Goal: Check status

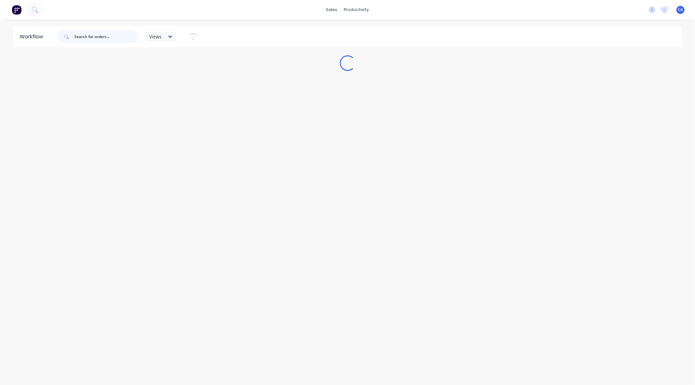
click at [90, 39] on input "text" at bounding box center [106, 36] width 65 height 13
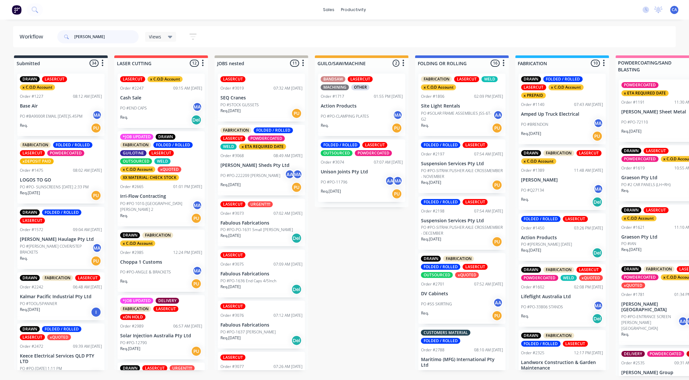
type input "[PERSON_NAME]"
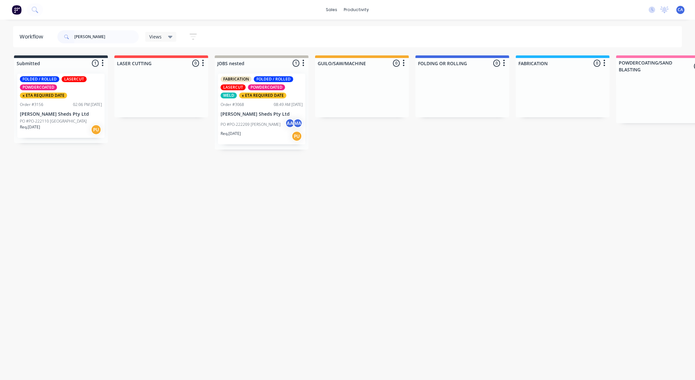
click at [266, 140] on div "Req. [DATE] PU" at bounding box center [262, 136] width 82 height 11
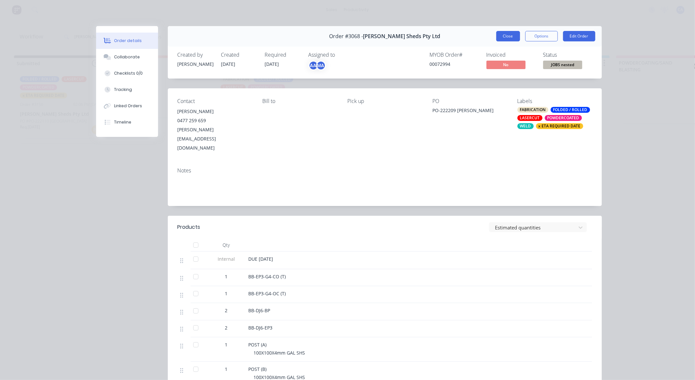
click at [502, 37] on button "Close" at bounding box center [508, 36] width 24 height 10
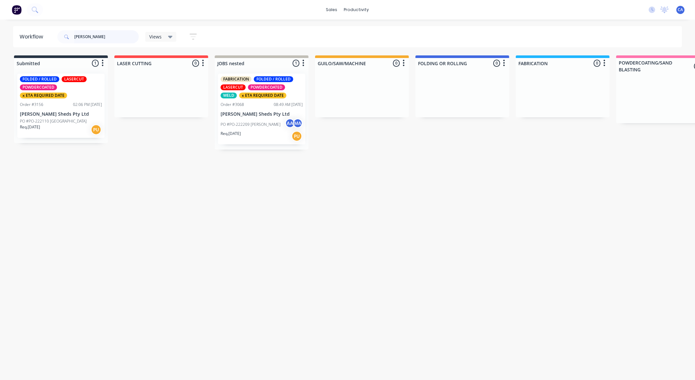
drag, startPoint x: 96, startPoint y: 37, endPoint x: 32, endPoint y: 38, distance: 64.2
click at [32, 38] on header "Workflow [PERSON_NAME] Views Save new view None (Default) edit Show/Hide status…" at bounding box center [347, 36] width 669 height 21
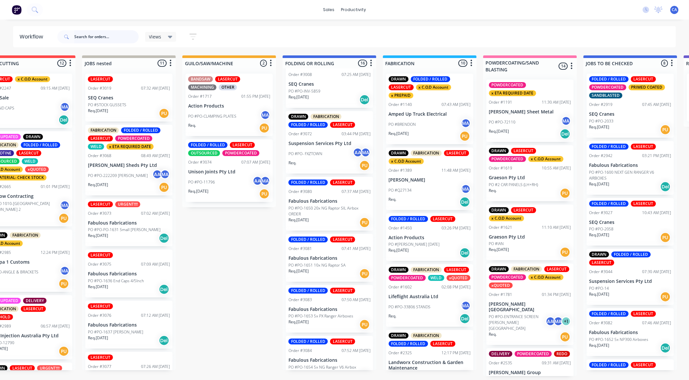
scroll to position [543, 0]
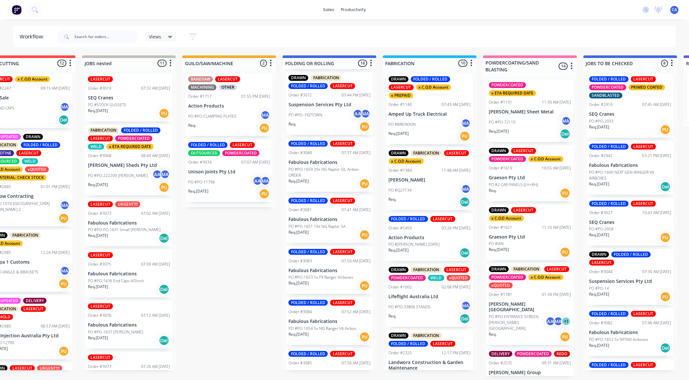
click at [338, 110] on div "PO #PO- FXZTOWN AA MA" at bounding box center [330, 115] width 82 height 12
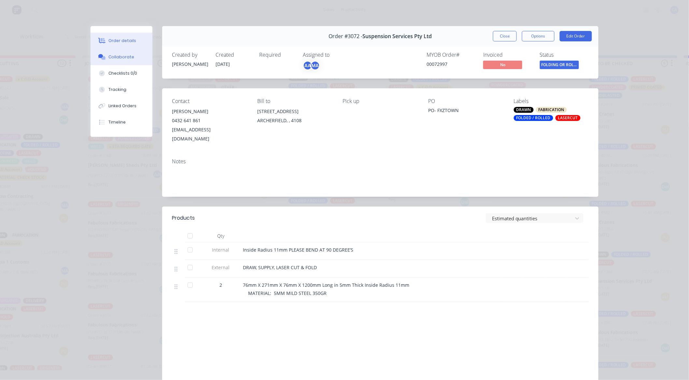
click at [137, 60] on button "Collaborate" at bounding box center [122, 57] width 62 height 16
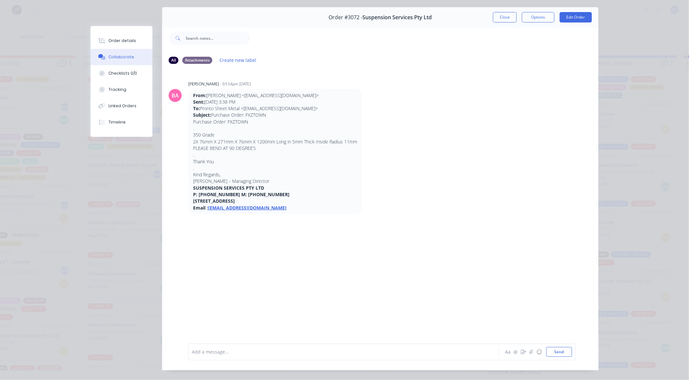
scroll to position [35, 0]
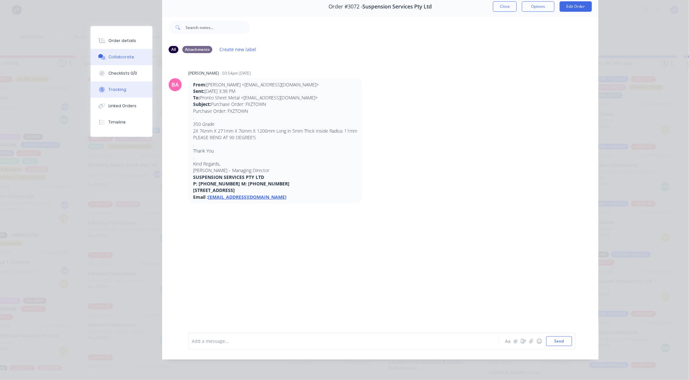
click at [122, 87] on div "Tracking" at bounding box center [118, 90] width 18 height 6
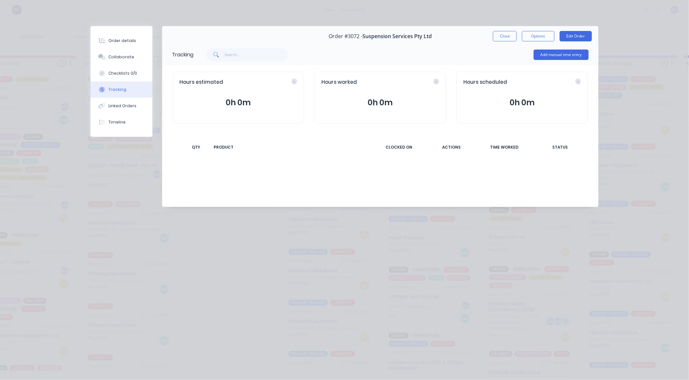
scroll to position [0, 0]
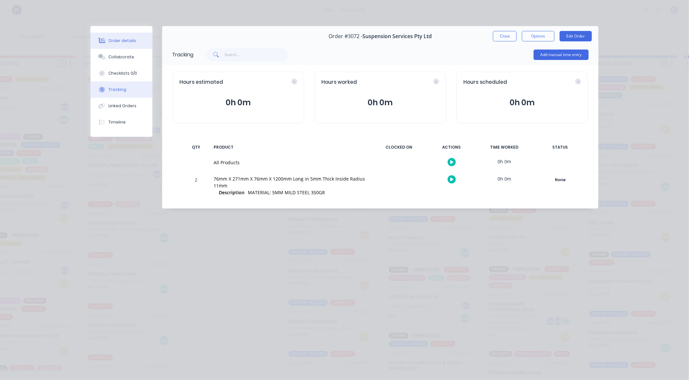
click at [125, 41] on div "Order details" at bounding box center [123, 41] width 28 height 6
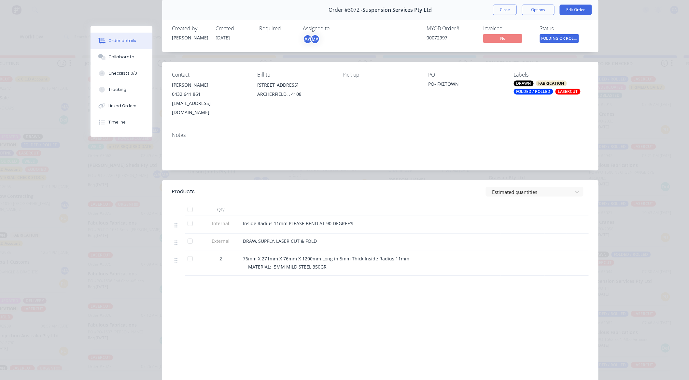
scroll to position [14, 0]
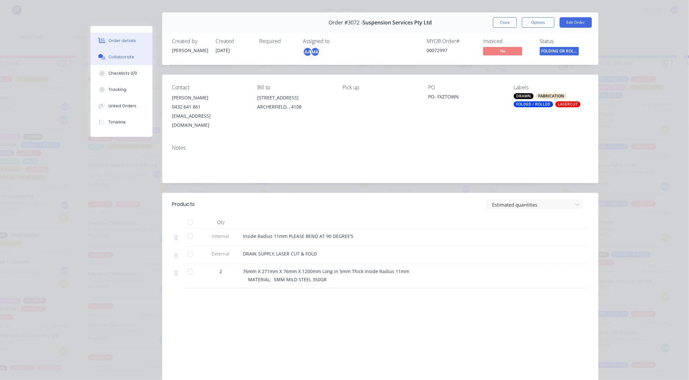
click at [122, 56] on div "Collaborate" at bounding box center [122, 57] width 26 height 6
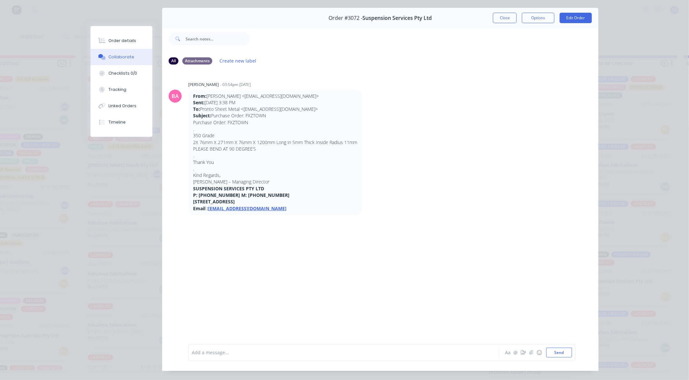
scroll to position [35, 0]
